Goal: Contribute content: Contribute content

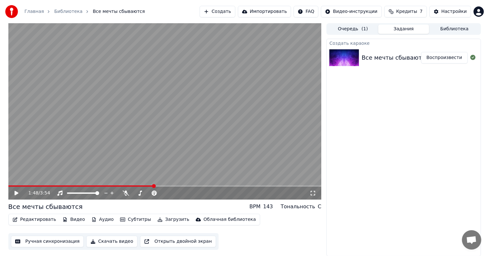
click at [14, 193] on icon at bounding box center [21, 192] width 15 height 5
click at [12, 186] on span at bounding box center [82, 185] width 148 height 1
click at [15, 191] on icon at bounding box center [21, 192] width 15 height 5
click at [31, 218] on button "Редактировать" at bounding box center [34, 219] width 49 height 9
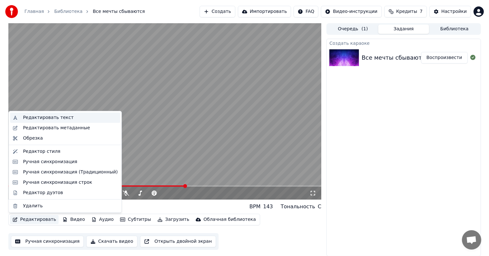
click at [60, 118] on div "Редактировать текст" at bounding box center [48, 117] width 51 height 6
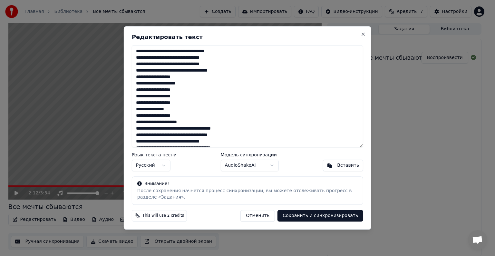
click at [182, 50] on textarea at bounding box center [247, 96] width 231 height 102
click at [166, 83] on textarea at bounding box center [247, 96] width 231 height 102
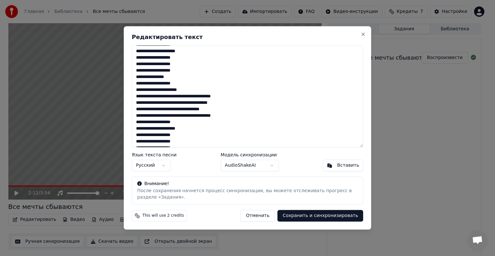
click at [168, 89] on textarea at bounding box center [247, 96] width 231 height 102
click at [210, 109] on textarea at bounding box center [247, 96] width 231 height 102
click at [165, 129] on textarea at bounding box center [247, 96] width 231 height 102
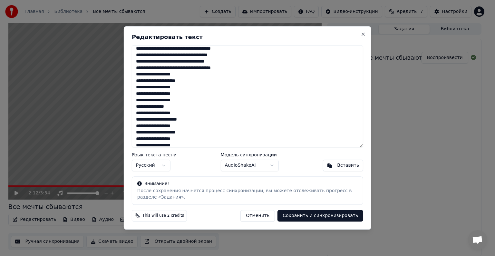
scroll to position [97, 0]
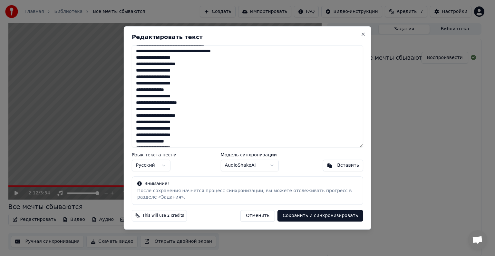
click at [168, 103] on textarea at bounding box center [247, 96] width 231 height 102
click at [165, 116] on textarea at bounding box center [247, 96] width 231 height 102
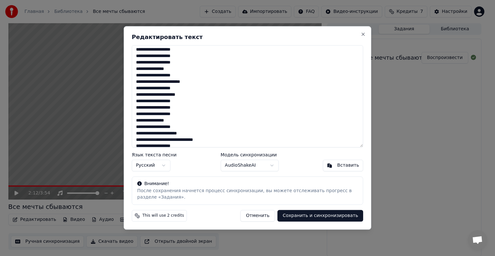
scroll to position [129, 0]
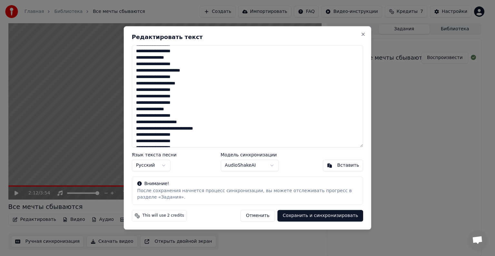
click at [168, 122] on textarea at bounding box center [247, 96] width 231 height 102
click at [190, 128] on textarea at bounding box center [247, 96] width 231 height 102
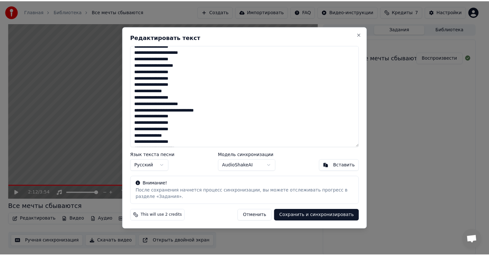
scroll to position [154, 0]
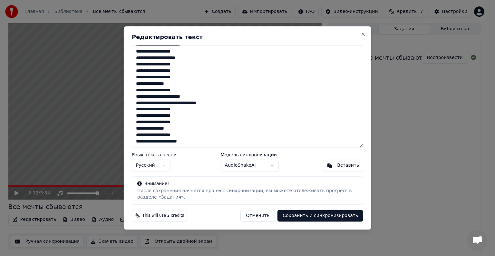
click at [168, 143] on textarea at bounding box center [247, 96] width 231 height 102
type textarea "**********"
click at [295, 214] on button "Сохранить и синхронизировать" at bounding box center [320, 216] width 86 height 12
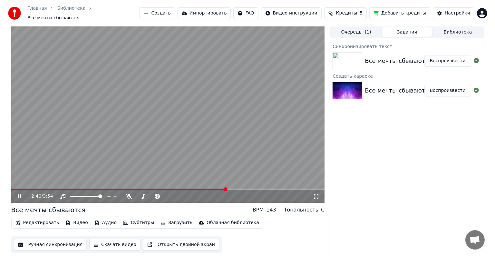
scroll to position [0, 0]
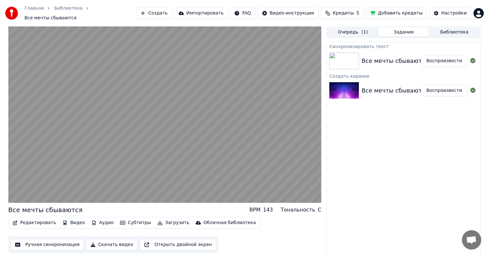
click at [112, 241] on button "Скачать видео" at bounding box center [111, 245] width 51 height 12
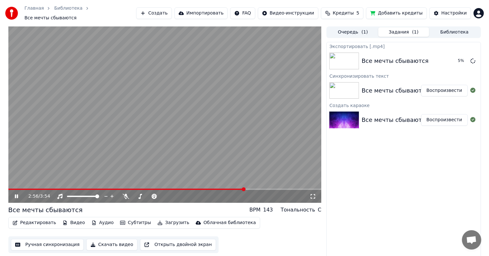
click at [15, 194] on icon at bounding box center [16, 196] width 3 height 4
click at [172, 9] on button "Создать" at bounding box center [153, 13] width 35 height 12
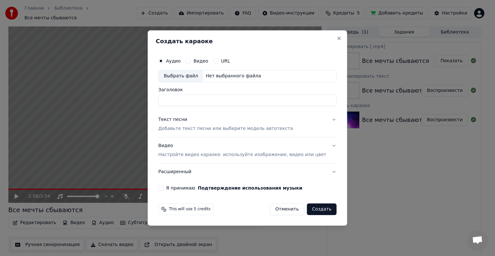
click at [182, 76] on div "Выбрать файл" at bounding box center [181, 76] width 44 height 12
type input "**********"
click at [184, 132] on button "Текст песни Добавьте текст песни или выберите модель автотекста" at bounding box center [247, 124] width 178 height 26
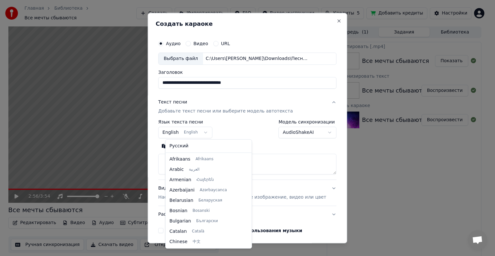
click at [206, 133] on body "**********" at bounding box center [244, 128] width 489 height 256
select select "**"
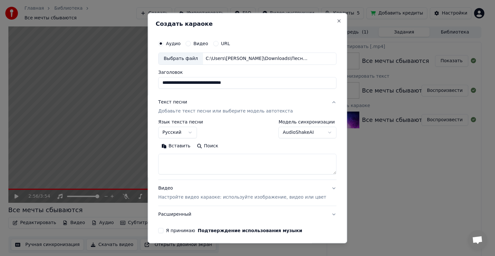
click at [188, 146] on button "Вставить" at bounding box center [175, 146] width 35 height 10
click at [170, 172] on textarea "**********" at bounding box center [237, 164] width 159 height 21
type textarea "**********"
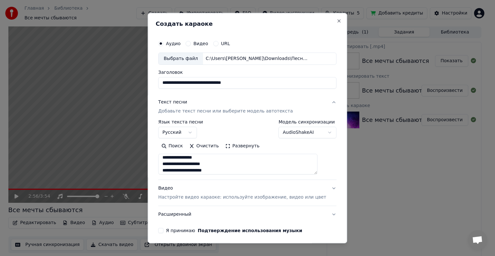
click at [163, 231] on button "Я принимаю Подтверждение использования музыки" at bounding box center [160, 230] width 5 height 5
click at [187, 198] on p "Настройте видео караоке: используйте изображение, видео или цвет" at bounding box center [242, 197] width 168 height 6
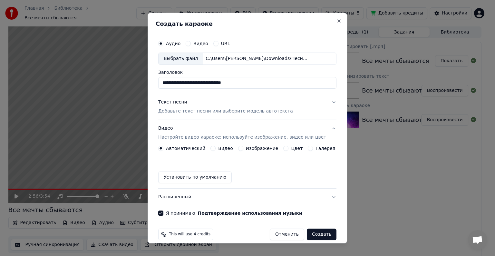
click at [284, 146] on button "Цвет" at bounding box center [286, 148] width 5 height 5
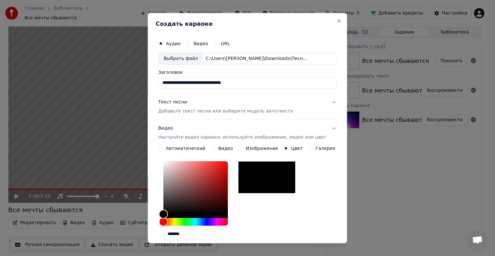
click at [308, 148] on button "Галерея" at bounding box center [310, 148] width 5 height 5
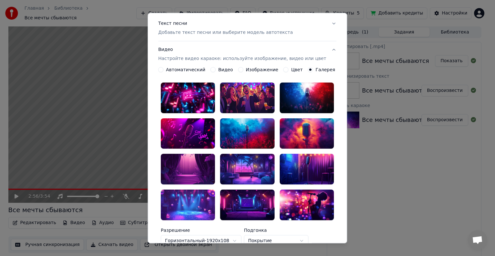
scroll to position [5, 0]
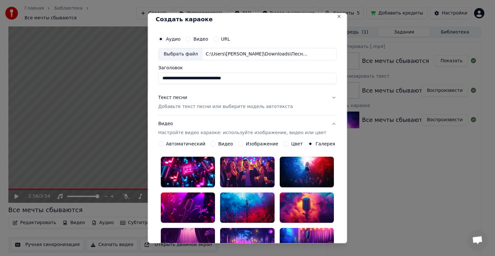
click at [284, 143] on button "Цвет" at bounding box center [286, 143] width 5 height 5
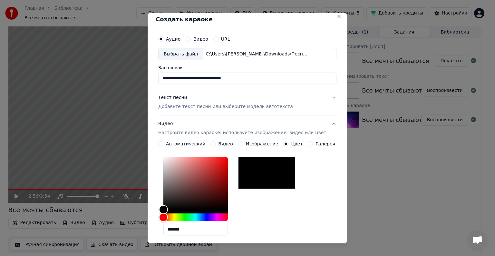
click at [238, 143] on button "Изображение" at bounding box center [240, 143] width 5 height 5
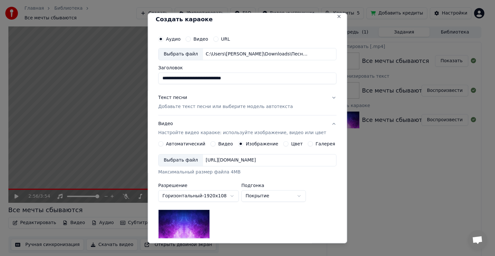
click at [308, 142] on button "Галерея" at bounding box center [310, 143] width 5 height 5
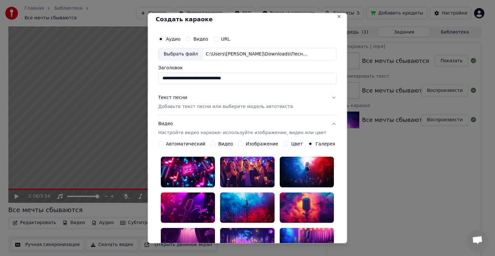
click at [309, 142] on circle "button" at bounding box center [310, 143] width 2 height 2
click at [163, 143] on button "Автоматический" at bounding box center [160, 143] width 5 height 5
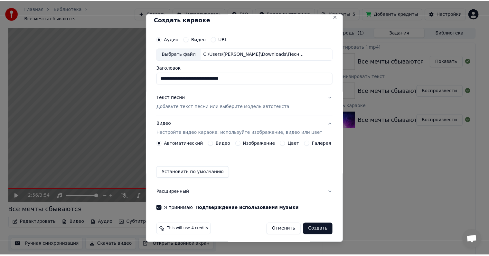
scroll to position [7, 0]
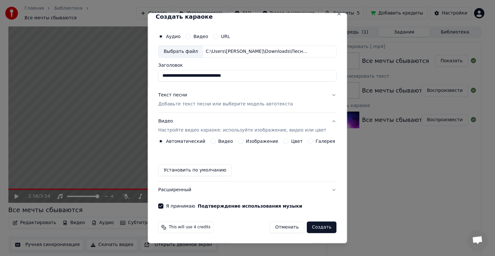
click at [314, 227] on button "Создать" at bounding box center [322, 227] width 30 height 12
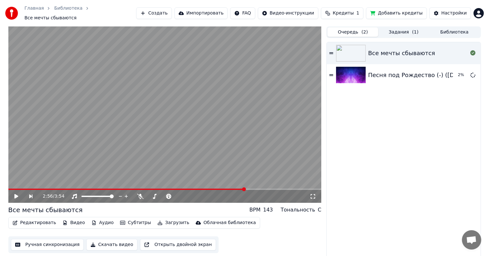
click at [350, 29] on button "Очередь ( 2 )" at bounding box center [353, 31] width 51 height 9
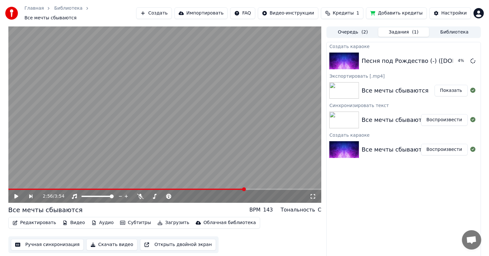
click at [398, 30] on button "Задания ( 1 )" at bounding box center [404, 31] width 51 height 9
click at [451, 59] on button "Воспроизвести" at bounding box center [444, 61] width 47 height 12
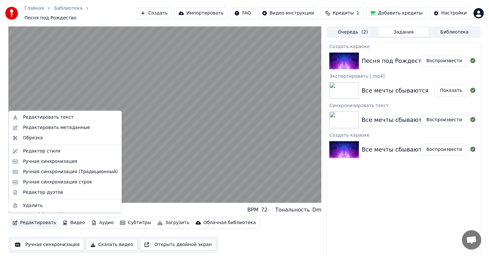
click at [34, 218] on button "Редактировать" at bounding box center [34, 222] width 49 height 9
click at [60, 161] on div "Ручная синхронизация" at bounding box center [50, 161] width 54 height 6
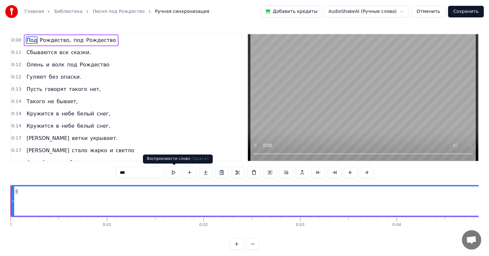
click at [176, 173] on button at bounding box center [174, 173] width 14 height 12
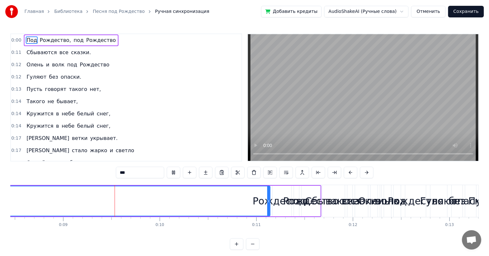
scroll to position [0, 835]
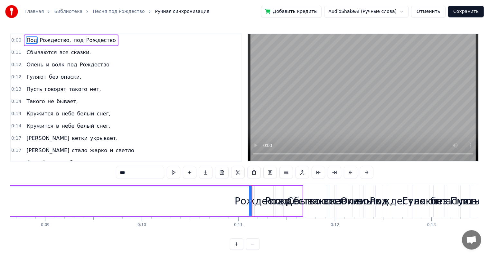
click at [14, 53] on span "0:11" at bounding box center [16, 52] width 10 height 6
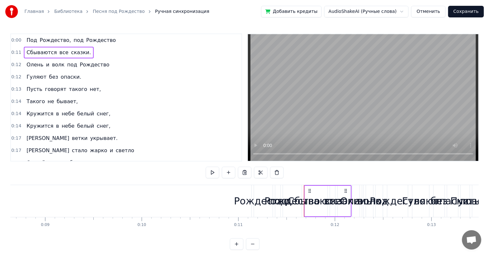
drag, startPoint x: 14, startPoint y: 53, endPoint x: 15, endPoint y: 43, distance: 10.3
click at [15, 43] on div "0:00 Под Рождество, под Рождество 0:11 Сбываются все сказки. 0:12 [PERSON_NAME]…" at bounding box center [126, 98] width 232 height 128
click at [26, 40] on span "Под" at bounding box center [32, 39] width 12 height 7
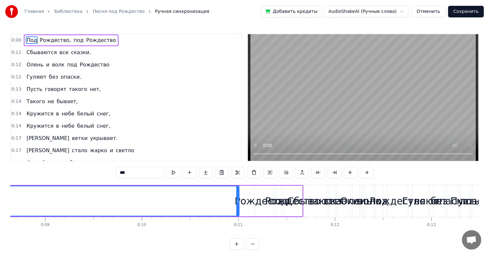
drag, startPoint x: 250, startPoint y: 211, endPoint x: 237, endPoint y: 215, distance: 13.4
click at [237, 215] on div at bounding box center [237, 200] width 3 height 29
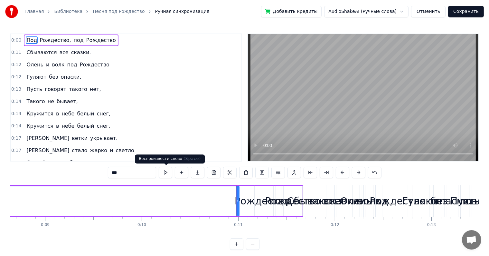
click at [166, 172] on button at bounding box center [166, 173] width 14 height 12
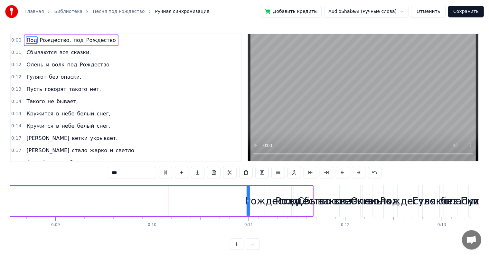
scroll to position [0, 901]
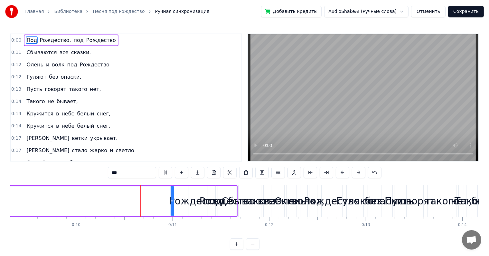
click at [17, 42] on span "0:00" at bounding box center [16, 40] width 10 height 6
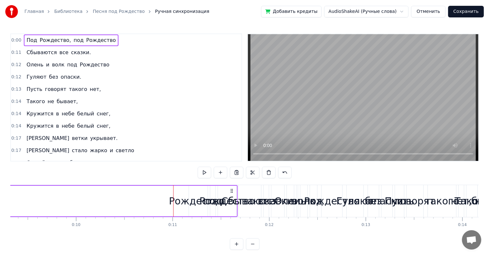
click at [17, 41] on span "0:00" at bounding box center [16, 40] width 10 height 6
click at [11, 39] on span "0:00" at bounding box center [16, 40] width 10 height 6
click at [178, 198] on div "Рождество," at bounding box center [198, 201] width 59 height 14
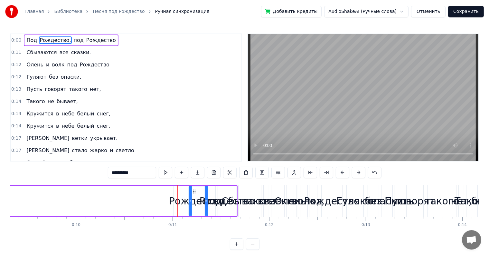
click at [178, 205] on div at bounding box center [178, 201] width 0 height 32
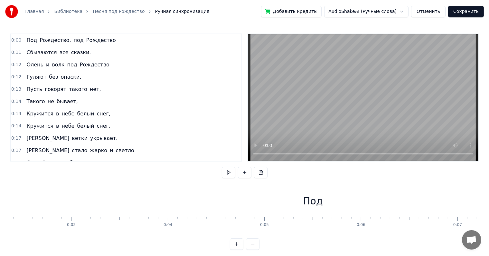
scroll to position [0, 221]
click at [314, 201] on div "Под" at bounding box center [322, 201] width 20 height 14
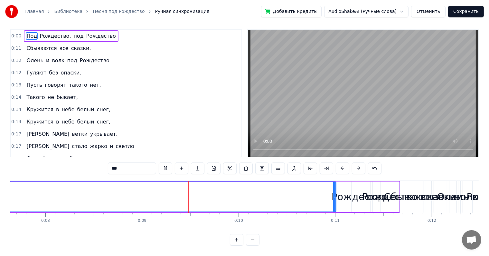
scroll to position [0, 810]
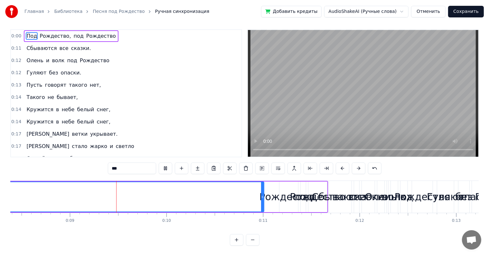
click at [430, 10] on button "Отменить" at bounding box center [428, 12] width 34 height 12
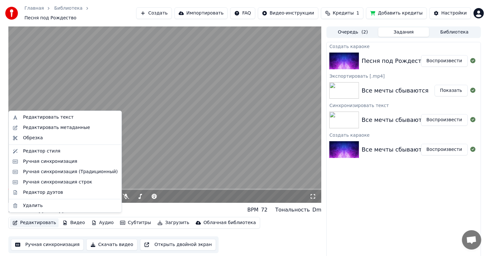
click at [38, 218] on button "Редактировать" at bounding box center [34, 222] width 49 height 9
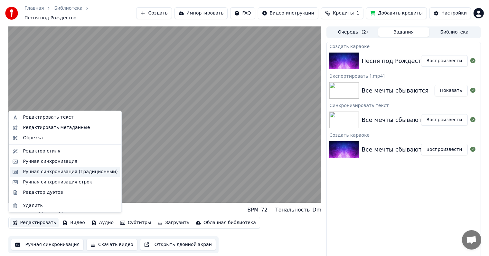
click at [39, 172] on div "Ручная синхронизация (Традиционный)" at bounding box center [70, 172] width 95 height 6
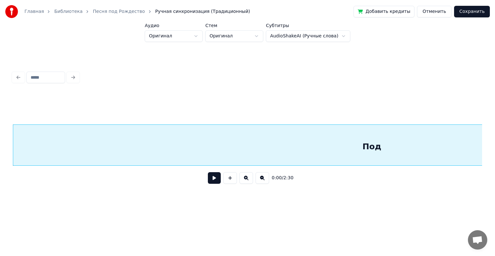
click at [213, 180] on button at bounding box center [214, 178] width 13 height 12
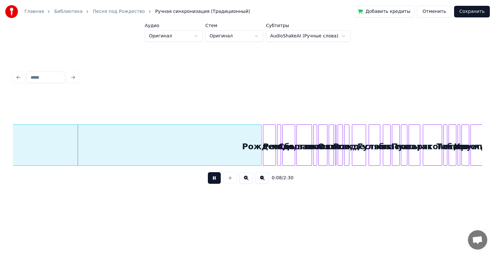
click at [213, 180] on button at bounding box center [214, 178] width 13 height 12
click at [436, 12] on button "Отменить" at bounding box center [434, 12] width 34 height 12
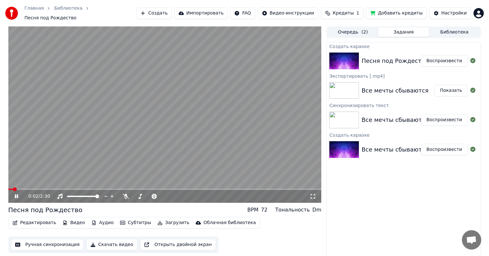
click at [28, 218] on button "Редактировать" at bounding box center [34, 222] width 49 height 9
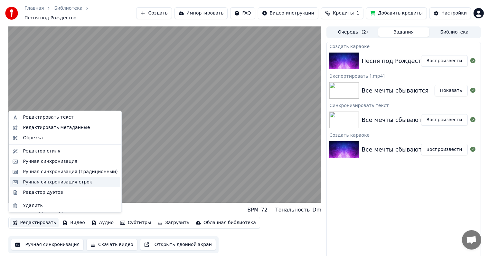
click at [35, 182] on div "Ручная синхронизация строк" at bounding box center [57, 182] width 69 height 6
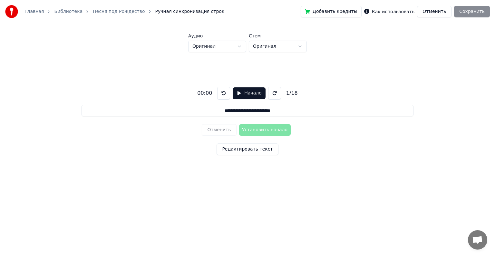
click at [247, 130] on div "Отменить Установить начало" at bounding box center [247, 129] width 91 height 17
click at [392, 13] on label "Как использовать" at bounding box center [393, 11] width 43 height 5
click at [242, 93] on button "Начало" at bounding box center [249, 93] width 33 height 12
click at [238, 91] on button "Пауза" at bounding box center [248, 93] width 29 height 12
click at [253, 130] on div "Отменить Установить начало" at bounding box center [247, 129] width 91 height 17
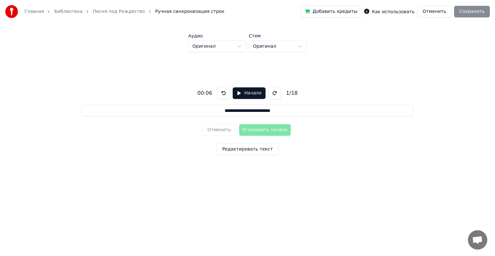
click at [250, 94] on button "Начало" at bounding box center [249, 93] width 33 height 12
click at [250, 130] on button "Установить начало" at bounding box center [265, 130] width 52 height 12
click at [250, 130] on button "Установить конец" at bounding box center [265, 130] width 52 height 12
type input "**********"
click at [470, 14] on div "Добавить кредиты Как использовать Отменить Сохранить" at bounding box center [395, 12] width 189 height 12
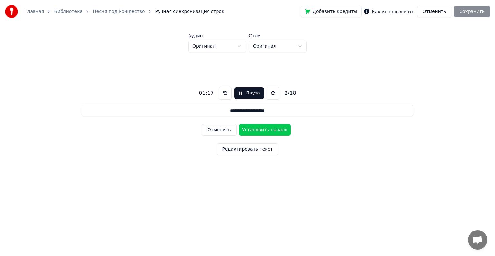
click at [468, 11] on div "Добавить кредиты Как использовать Отменить Сохранить" at bounding box center [395, 12] width 189 height 12
click at [248, 93] on button "Пауза" at bounding box center [248, 93] width 29 height 12
click at [472, 13] on div "Добавить кредиты Как использовать Отменить Сохранить" at bounding box center [395, 12] width 189 height 12
click at [238, 150] on button "Редактировать текст" at bounding box center [248, 149] width 62 height 12
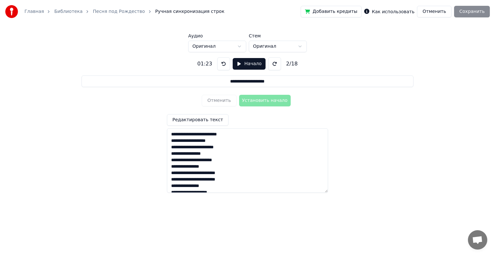
click at [430, 10] on button "Отменить" at bounding box center [434, 12] width 34 height 12
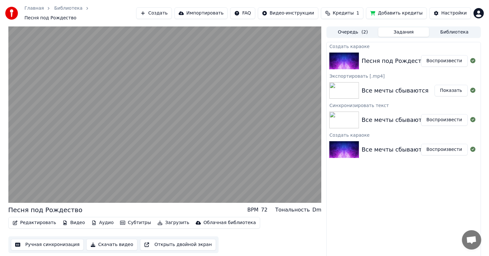
click at [173, 243] on button "Открыть двойной экран" at bounding box center [178, 245] width 76 height 12
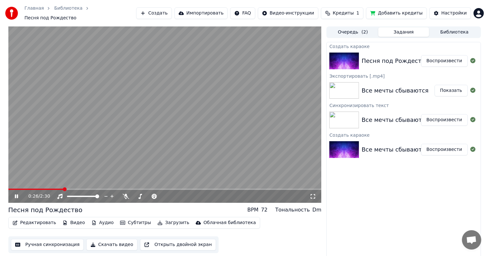
click at [15, 194] on icon at bounding box center [16, 196] width 3 height 4
click at [32, 220] on button "Редактировать" at bounding box center [34, 222] width 49 height 9
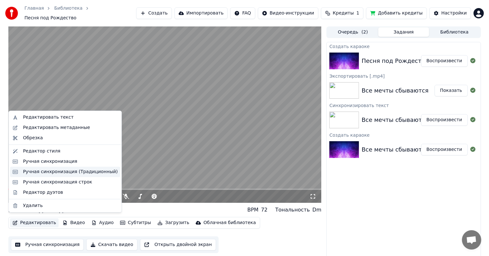
click at [30, 172] on div "Ручная синхронизация (Традиционный)" at bounding box center [70, 172] width 95 height 6
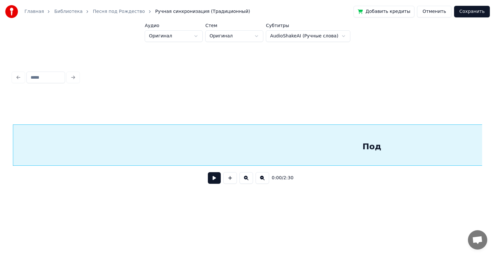
click at [213, 181] on button at bounding box center [214, 178] width 13 height 12
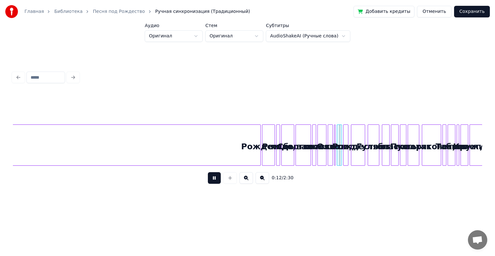
click at [213, 181] on button at bounding box center [214, 178] width 13 height 12
click at [432, 11] on button "Отменить" at bounding box center [434, 12] width 34 height 12
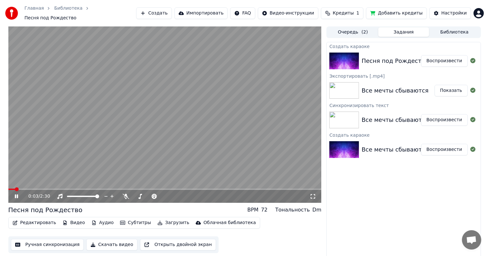
click at [55, 242] on button "Ручная синхронизация" at bounding box center [47, 245] width 73 height 12
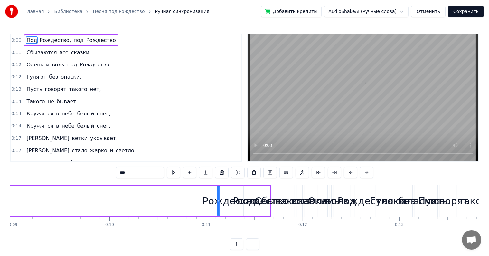
scroll to position [0, 904]
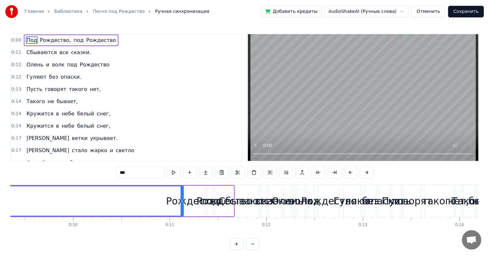
click at [14, 39] on span "0:00" at bounding box center [16, 40] width 10 height 6
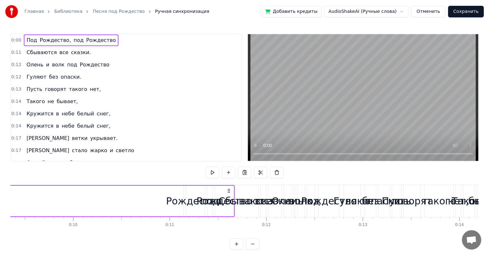
click at [14, 39] on span "0:00" at bounding box center [16, 40] width 10 height 6
drag, startPoint x: 101, startPoint y: 44, endPoint x: 100, endPoint y: 57, distance: 12.9
click at [100, 57] on div "0:00 Под Рождество, под Рождество 0:11 Сбываются все сказки. 0:12 [PERSON_NAME]…" at bounding box center [126, 98] width 232 height 128
click at [87, 44] on div "Под Рождество, под Рождество" at bounding box center [71, 40] width 94 height 12
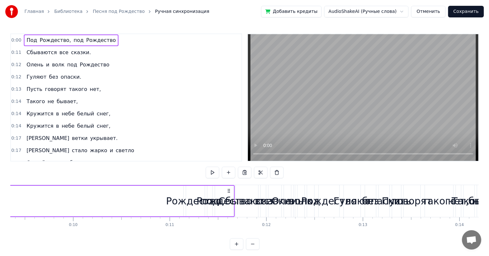
drag, startPoint x: 87, startPoint y: 44, endPoint x: 83, endPoint y: 55, distance: 11.4
click at [83, 55] on div "0:00 Под Рождество, под Рождество 0:11 Сбываются все сказки. 0:12 [PERSON_NAME]…" at bounding box center [126, 98] width 232 height 128
click at [29, 42] on span "Под" at bounding box center [32, 39] width 12 height 7
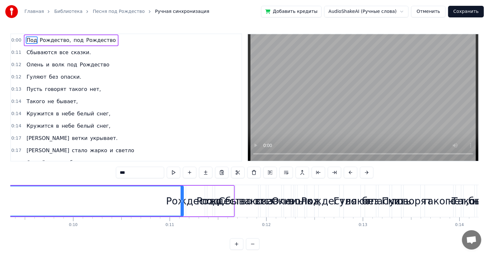
click at [27, 52] on span "Сбываются" at bounding box center [42, 52] width 32 height 7
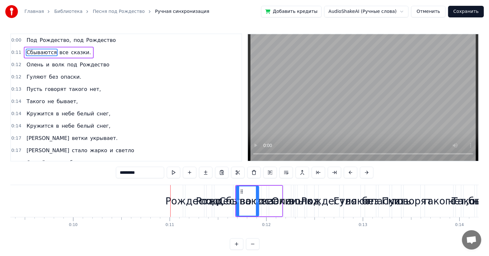
click at [26, 42] on span "Под" at bounding box center [32, 39] width 12 height 7
type input "***"
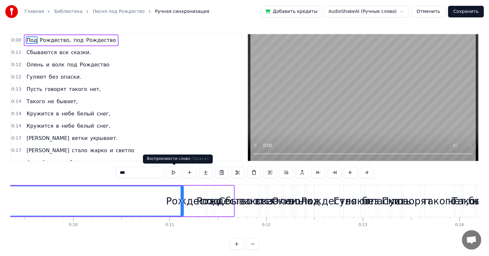
click at [173, 172] on button at bounding box center [174, 173] width 14 height 12
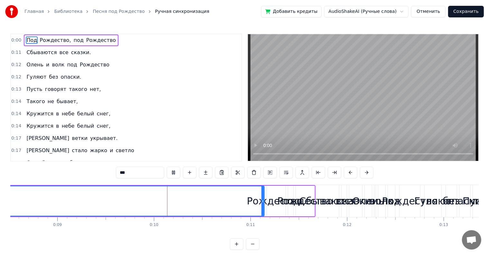
scroll to position [0, 900]
